Goal: Download file/media

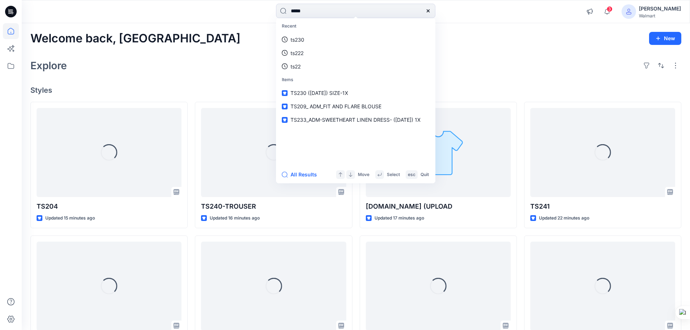
type input "*****"
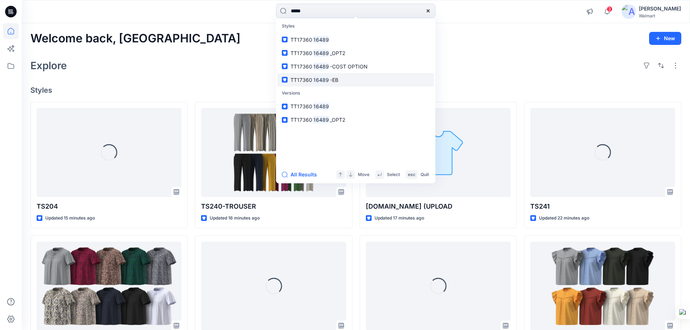
click at [326, 80] on mark "16489" at bounding box center [321, 80] width 18 height 8
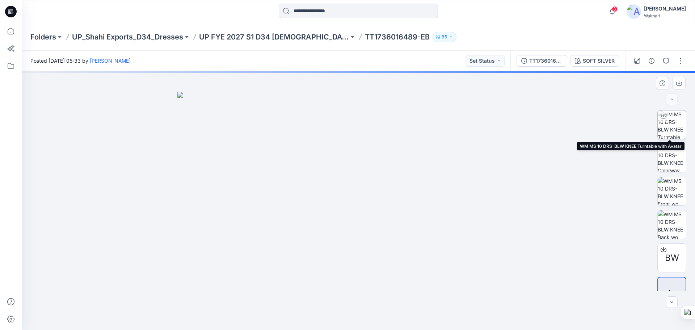
click at [665, 123] on img at bounding box center [672, 124] width 28 height 28
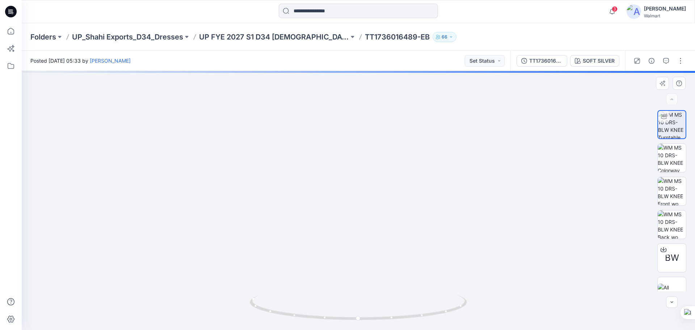
drag, startPoint x: 373, startPoint y: 193, endPoint x: 381, endPoint y: 263, distance: 70.7
click at [381, 263] on img at bounding box center [359, 159] width 610 height 342
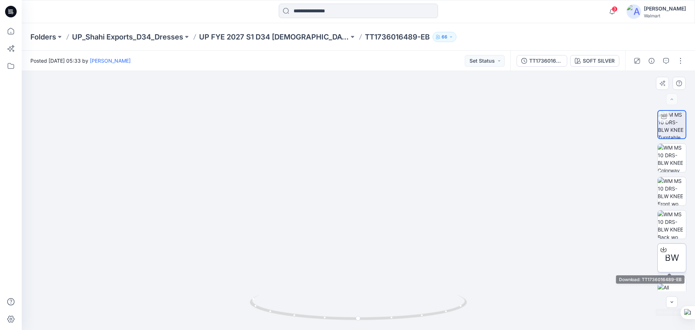
click at [671, 262] on span "BW" at bounding box center [672, 257] width 14 height 13
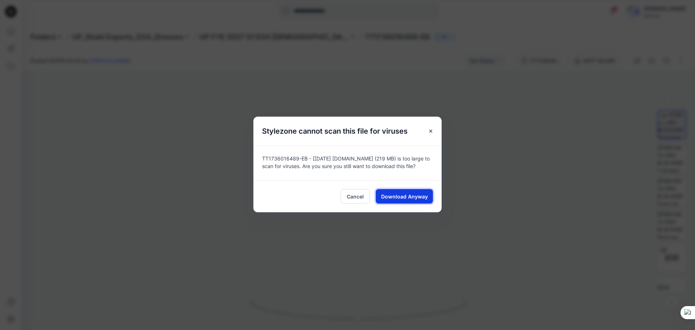
click at [400, 193] on span "Download Anyway" at bounding box center [404, 197] width 47 height 8
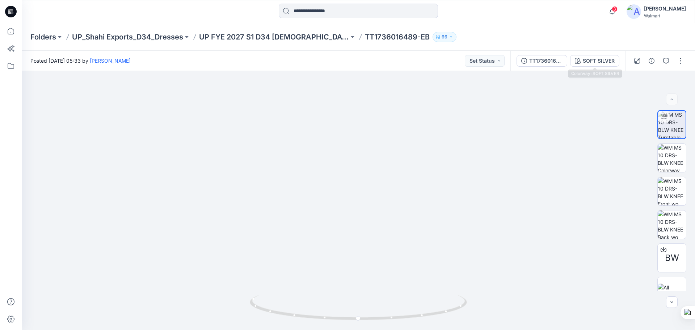
click at [593, 66] on button "SOFT SILVER" at bounding box center [594, 61] width 49 height 12
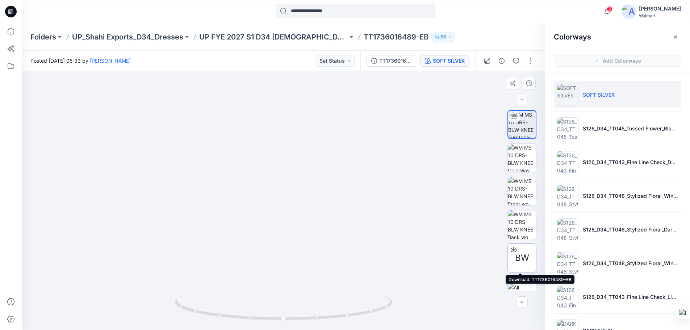
click at [521, 257] on span "BW" at bounding box center [522, 257] width 14 height 13
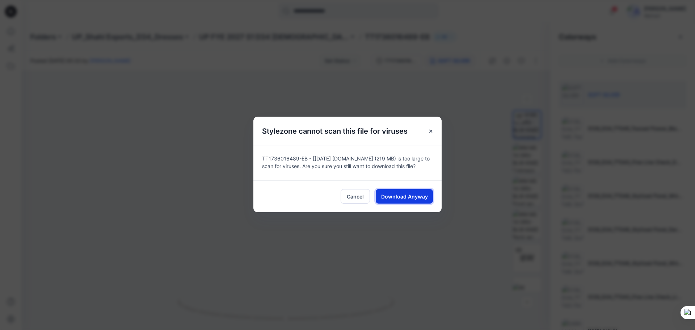
click at [416, 197] on span "Download Anyway" at bounding box center [404, 197] width 47 height 8
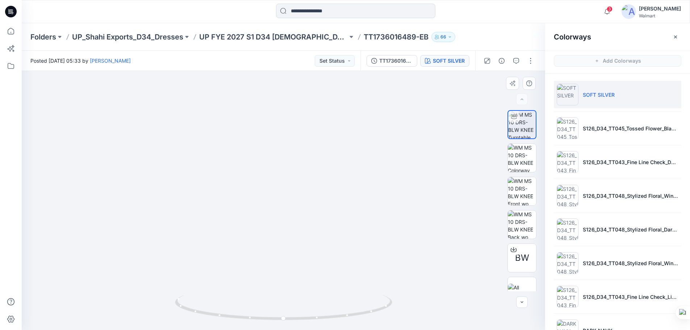
click at [411, 197] on img at bounding box center [284, 159] width 610 height 340
drag, startPoint x: 306, startPoint y: 252, endPoint x: 301, endPoint y: 214, distance: 37.9
click at [301, 214] on img at bounding box center [283, 172] width 323 height 316
drag, startPoint x: 315, startPoint y: 191, endPoint x: 327, endPoint y: 278, distance: 87.4
click at [327, 278] on img at bounding box center [284, 66] width 610 height 528
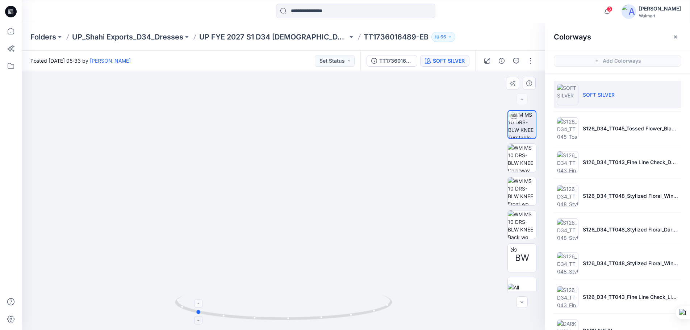
drag, startPoint x: 343, startPoint y: 317, endPoint x: 266, endPoint y: 297, distance: 79.1
click at [255, 311] on icon at bounding box center [284, 308] width 219 height 27
drag, startPoint x: 340, startPoint y: 168, endPoint x: 331, endPoint y: 250, distance: 82.7
click at [331, 250] on img at bounding box center [287, 139] width 610 height 382
drag, startPoint x: 291, startPoint y: 322, endPoint x: 382, endPoint y: 317, distance: 91.0
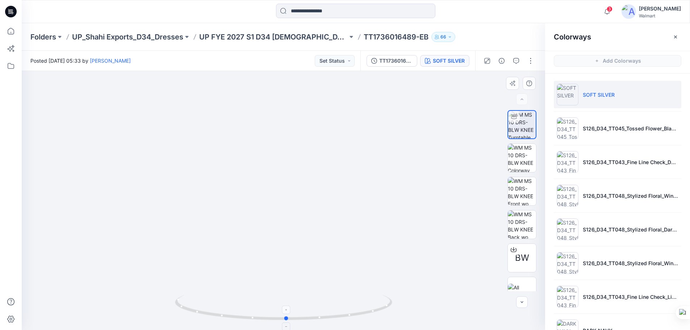
click at [382, 317] on icon at bounding box center [284, 308] width 219 height 27
drag, startPoint x: 392, startPoint y: 229, endPoint x: 372, endPoint y: 235, distance: 20.8
click at [374, 233] on img at bounding box center [279, 141] width 610 height 377
drag, startPoint x: 342, startPoint y: 317, endPoint x: 252, endPoint y: 298, distance: 92.2
click at [242, 306] on icon at bounding box center [284, 308] width 219 height 27
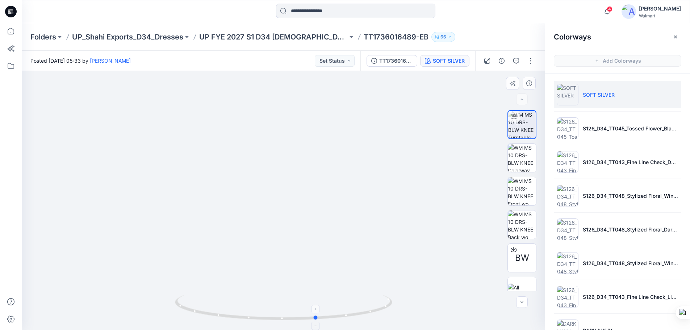
drag, startPoint x: 255, startPoint y: 318, endPoint x: 375, endPoint y: 302, distance: 121.0
click at [385, 318] on icon at bounding box center [284, 308] width 219 height 27
